Goal: Task Accomplishment & Management: Manage account settings

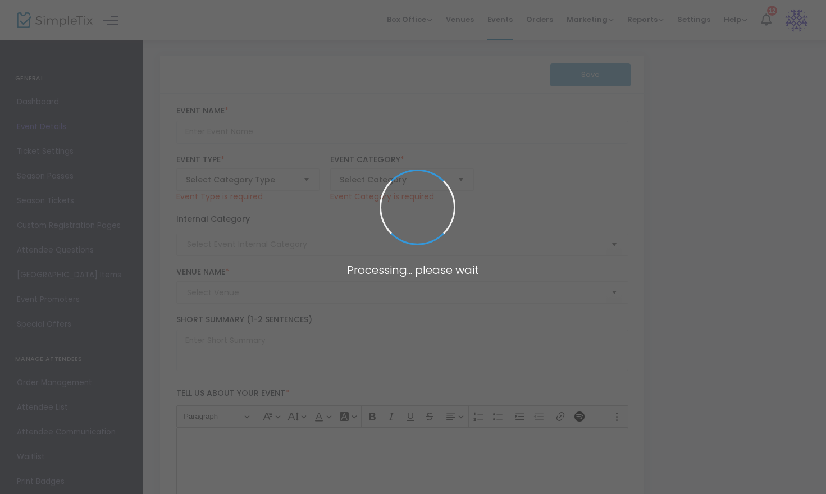
type input "Dueling Piano’s Community Christmas Tree Lighting Fundraiser"
type textarea "Join us for an evening with the [PERSON_NAME] Twins at The [GEOGRAPHIC_DATA]. E…"
checkbox input "true"
type input "Buy Tickets"
type input "The Gray Nurse Hardware"
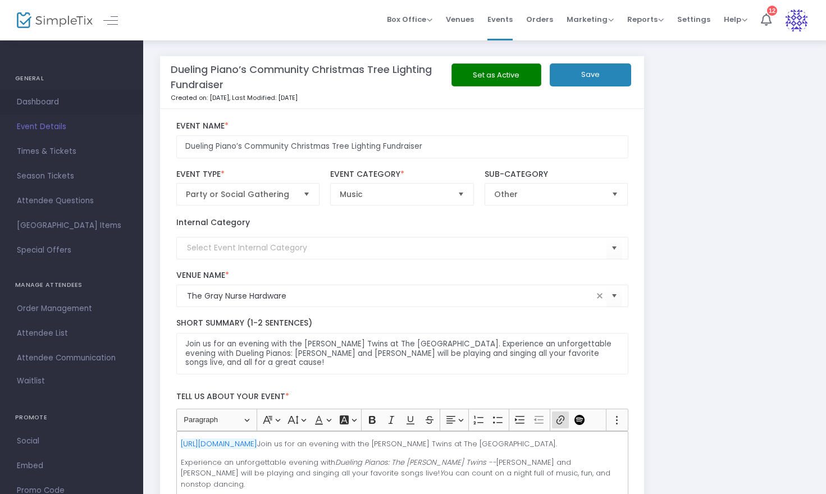
click at [64, 101] on span "Dashboard" at bounding box center [72, 102] width 110 height 15
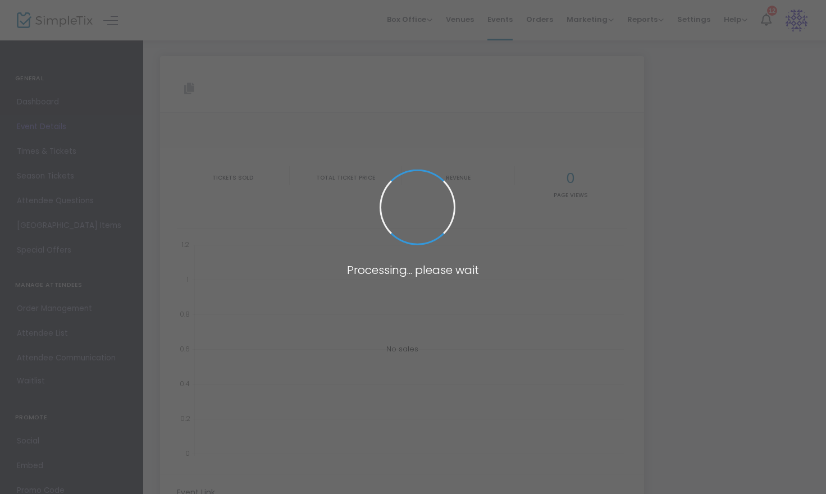
type input "[URL][DOMAIN_NAME]"
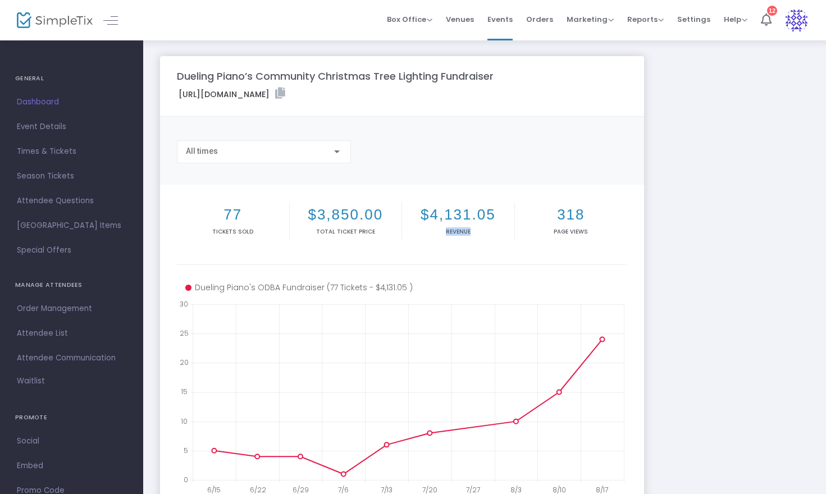
drag, startPoint x: 447, startPoint y: 231, endPoint x: 476, endPoint y: 233, distance: 28.7
click at [476, 233] on p "Revenue" at bounding box center [459, 232] width 108 height 8
copy p "Revenue"
drag, startPoint x: 387, startPoint y: 212, endPoint x: 306, endPoint y: 217, distance: 81.6
click at [306, 217] on h2 "$3,850.00" at bounding box center [346, 214] width 108 height 17
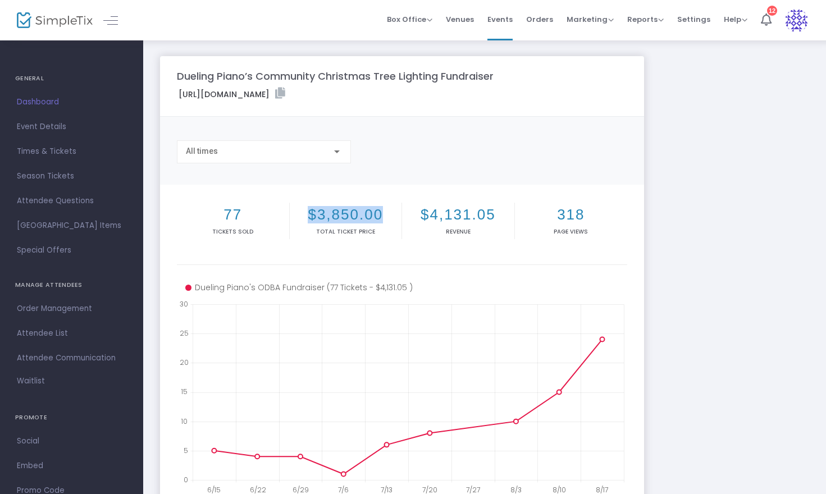
copy h2 "$3,850.00"
